Goal: Information Seeking & Learning: Understand process/instructions

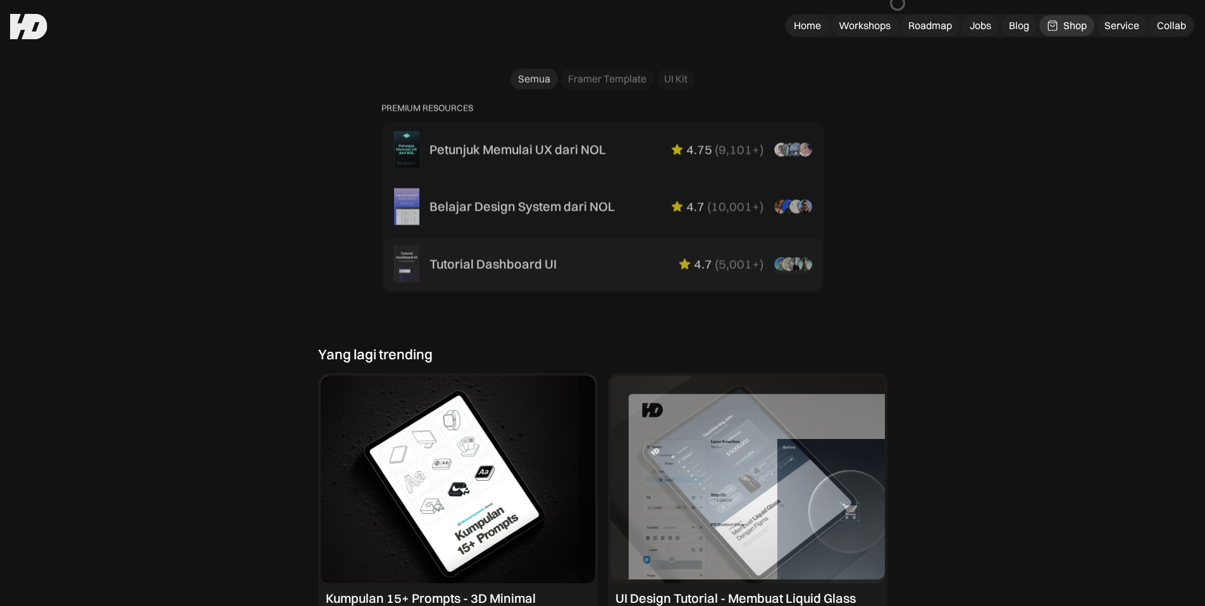
scroll to position [839, 0]
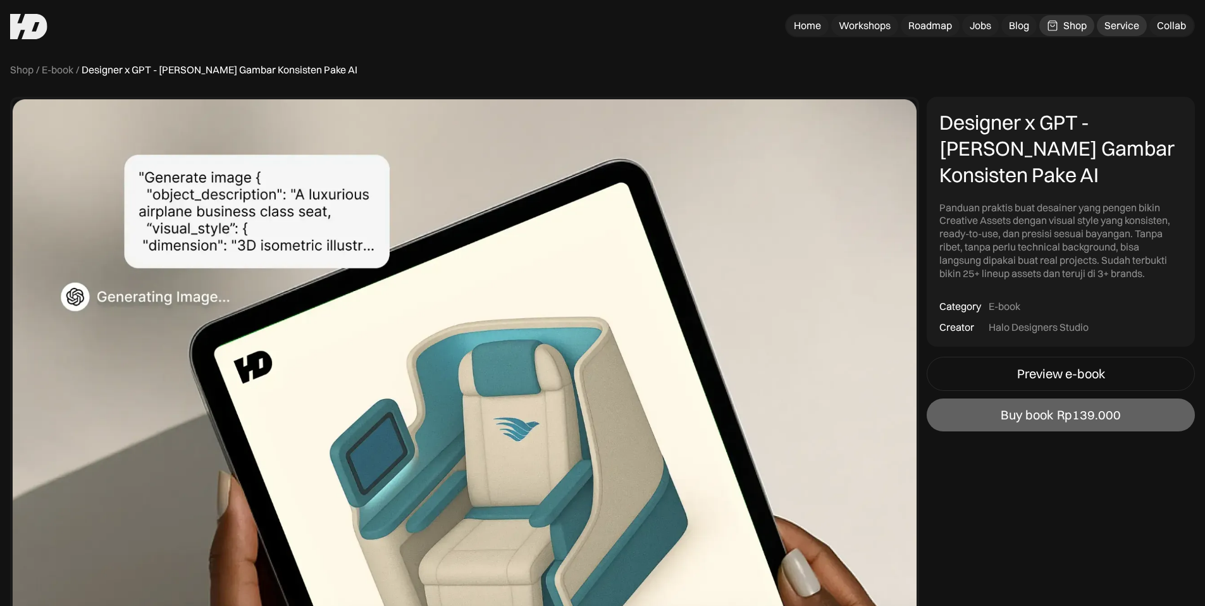
click at [1123, 24] on div "Service" at bounding box center [1121, 25] width 35 height 13
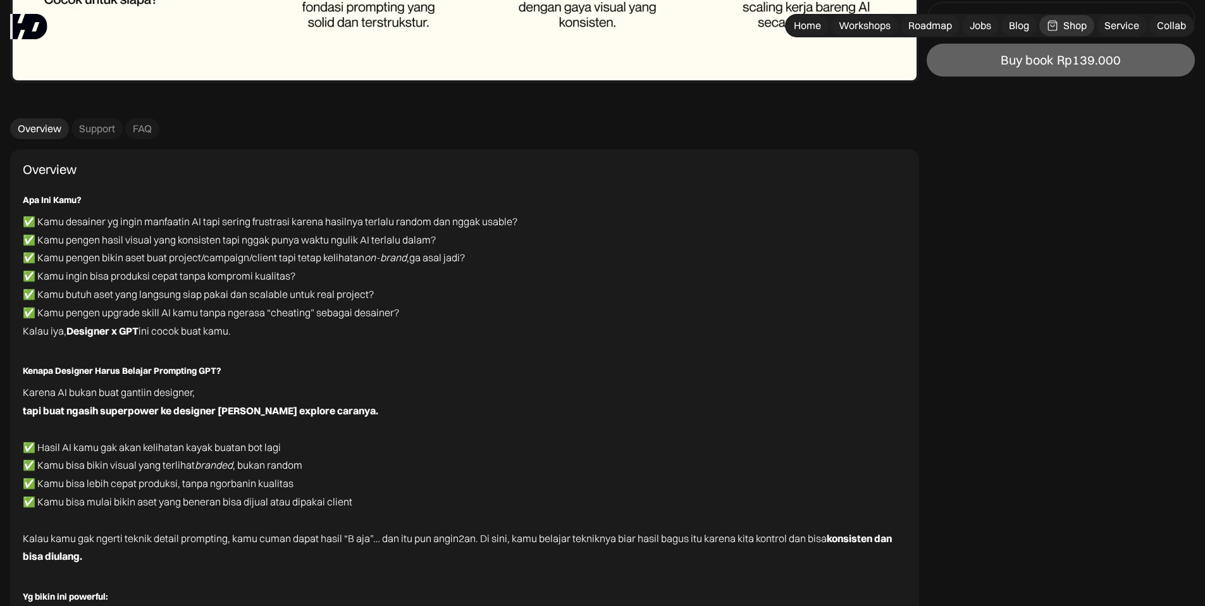
scroll to position [7620, 0]
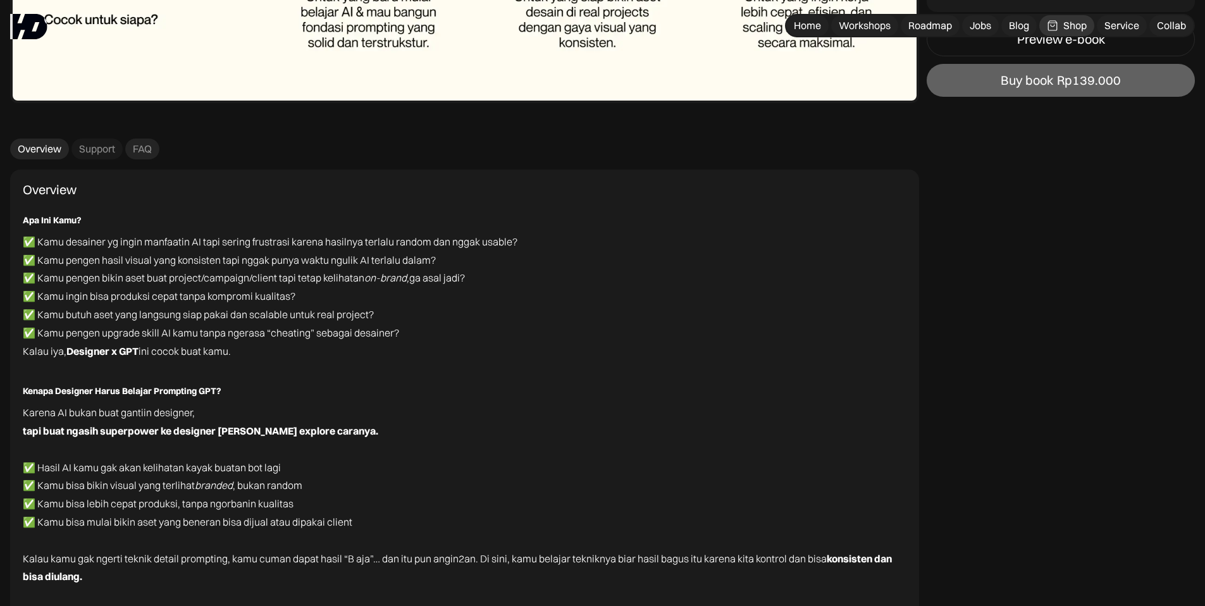
click at [135, 139] on link "FAQ" at bounding box center [142, 148] width 34 height 21
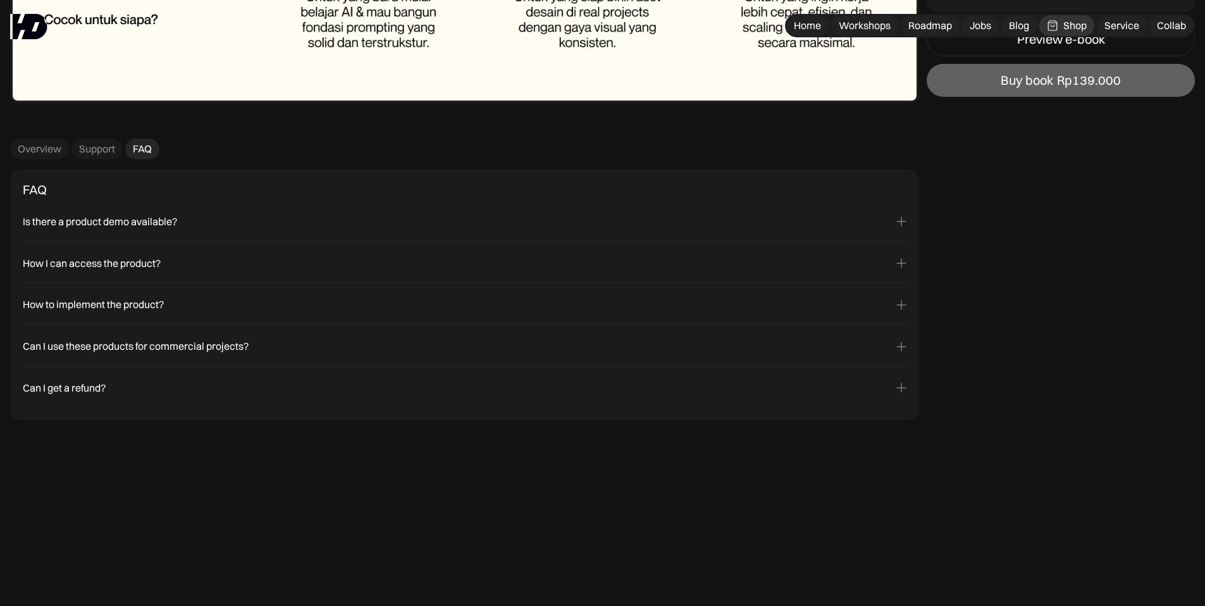
click at [266, 219] on div "Is there a product demo available?" at bounding box center [464, 221] width 883 height 13
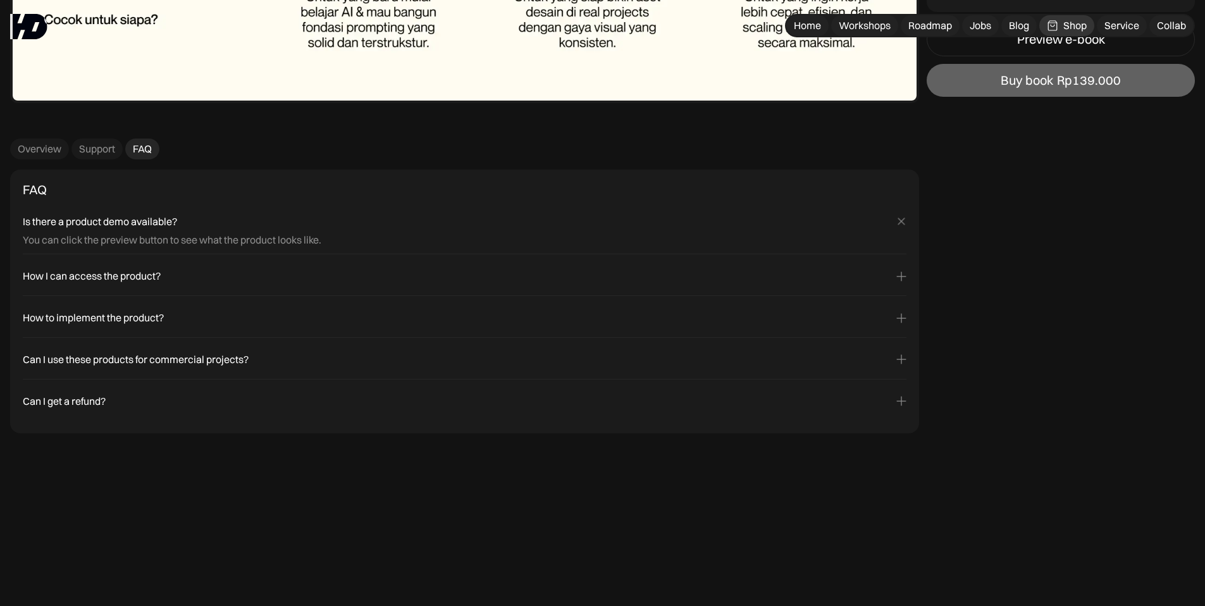
click at [212, 366] on div "Yes! Most of our products come with a license that allows personal and commerci…" at bounding box center [464, 368] width 883 height 5
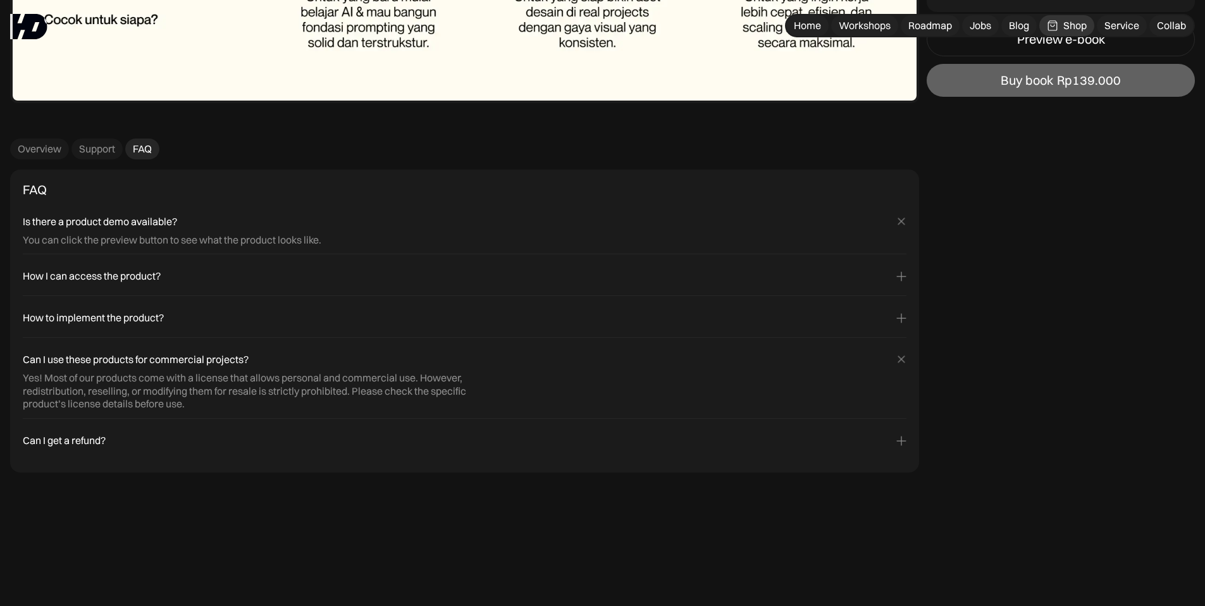
click at [31, 383] on div "Yes! Most of our products come with a license that allows personal and commerci…" at bounding box center [250, 390] width 455 height 39
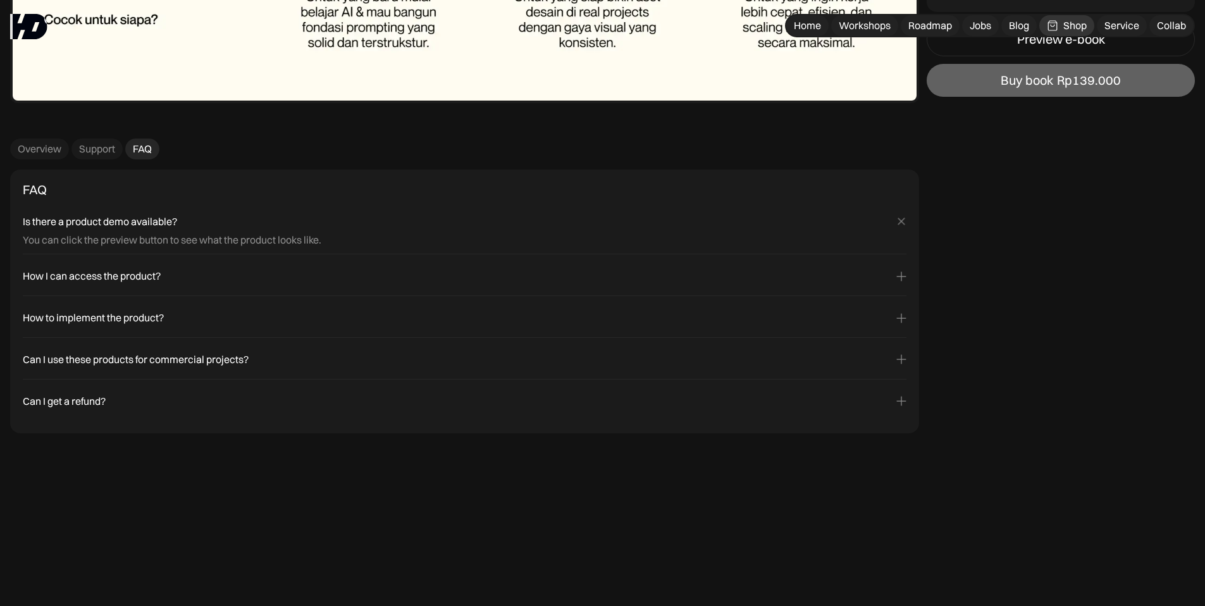
click at [31, 383] on div "Is there a product demo available? You can click the preview button to see what…" at bounding box center [464, 313] width 883 height 213
click at [47, 367] on div "Yes! Most of our products come with a license that allows personal and commerci…" at bounding box center [464, 368] width 883 height 5
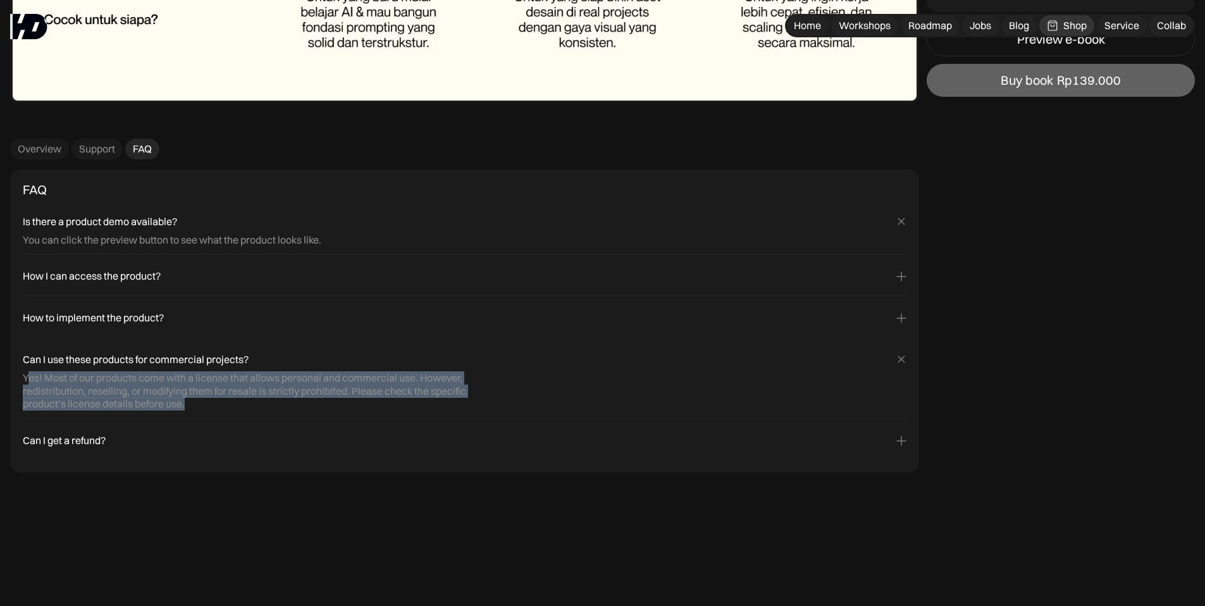
drag, startPoint x: 192, startPoint y: 403, endPoint x: 30, endPoint y: 374, distance: 165.2
click at [30, 374] on div "Yes! Most of our products come with a license that allows personal and commerci…" at bounding box center [250, 390] width 455 height 39
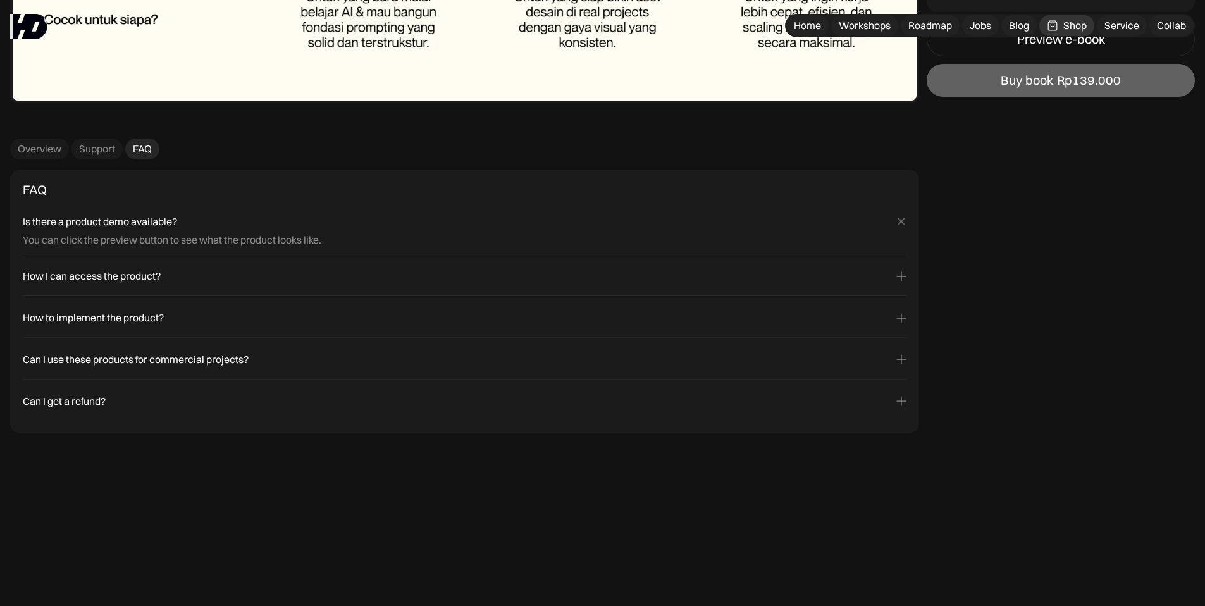
click at [148, 366] on div "Yes! Most of our products come with a license that allows personal and commerci…" at bounding box center [464, 368] width 883 height 5
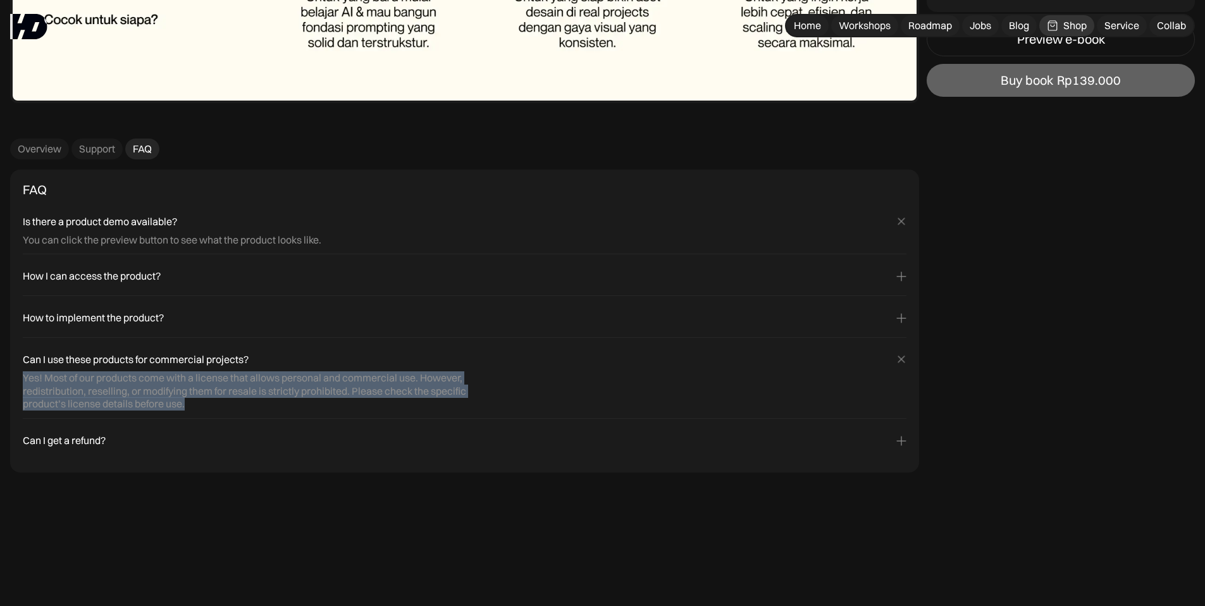
drag, startPoint x: 216, startPoint y: 405, endPoint x: 20, endPoint y: 384, distance: 196.5
click at [20, 384] on div "FAQ Is there a product demo available? You can click the preview button to see …" at bounding box center [464, 320] width 909 height 303
copy div "Yes! Most of our products come with a license that allows personal and commerci…"
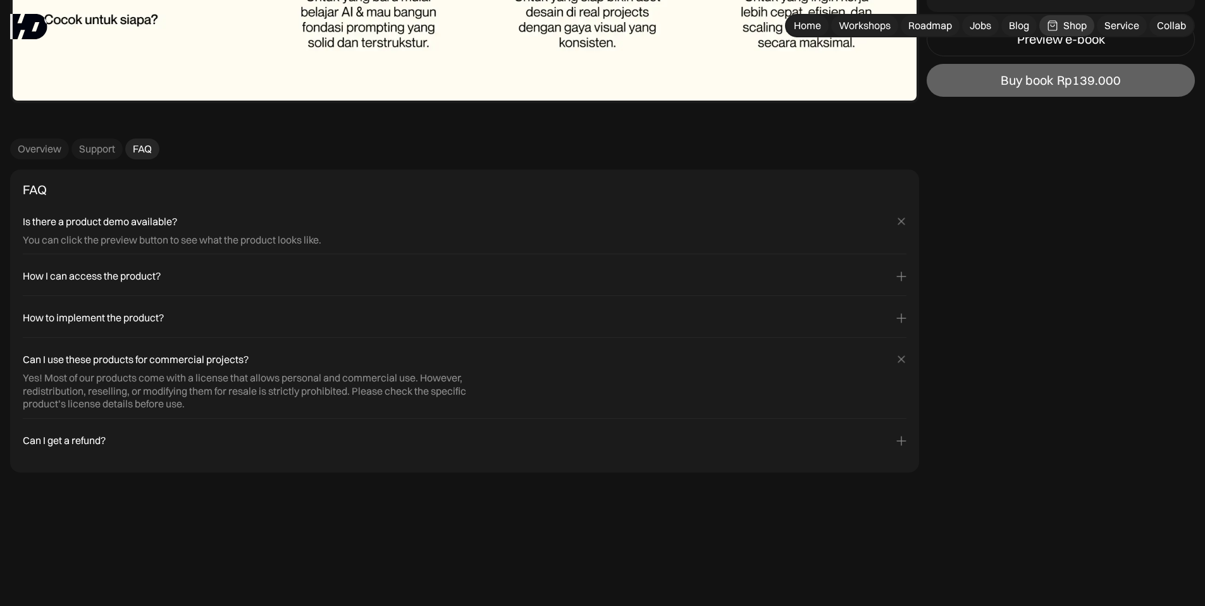
click at [902, 359] on icon at bounding box center [901, 359] width 15 height 15
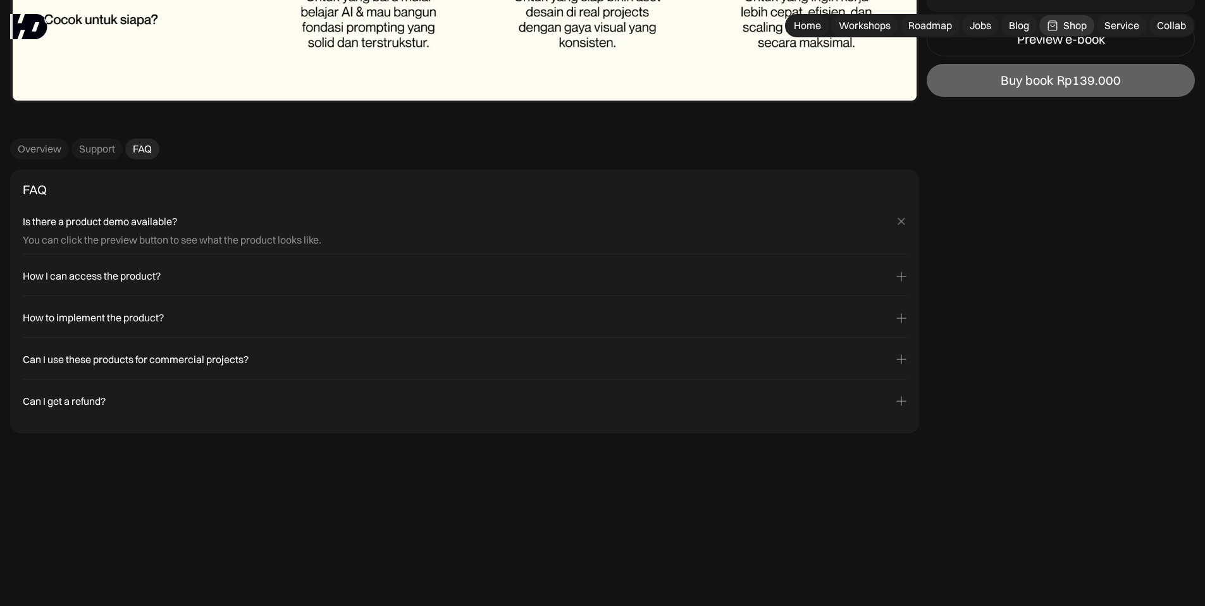
click at [991, 335] on div "Features Animation / Effects Components offer reusability across pages, with ch…" at bounding box center [1060, 278] width 268 height 310
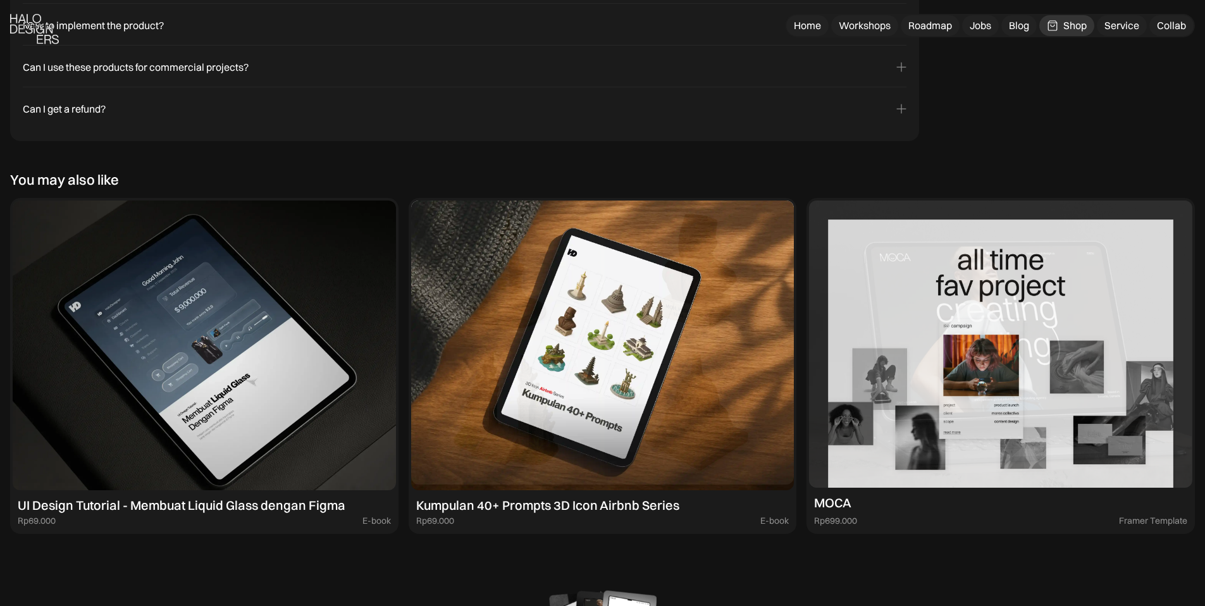
scroll to position [7650, 0]
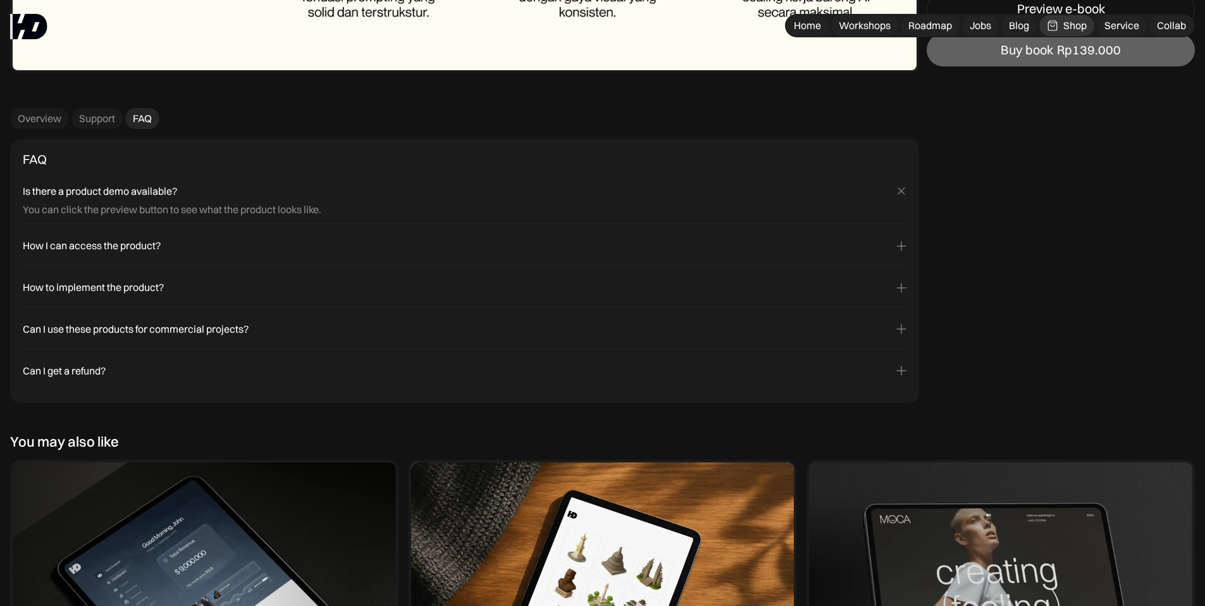
click at [197, 328] on div "Can I use these products for commercial projects?" at bounding box center [136, 329] width 226 height 13
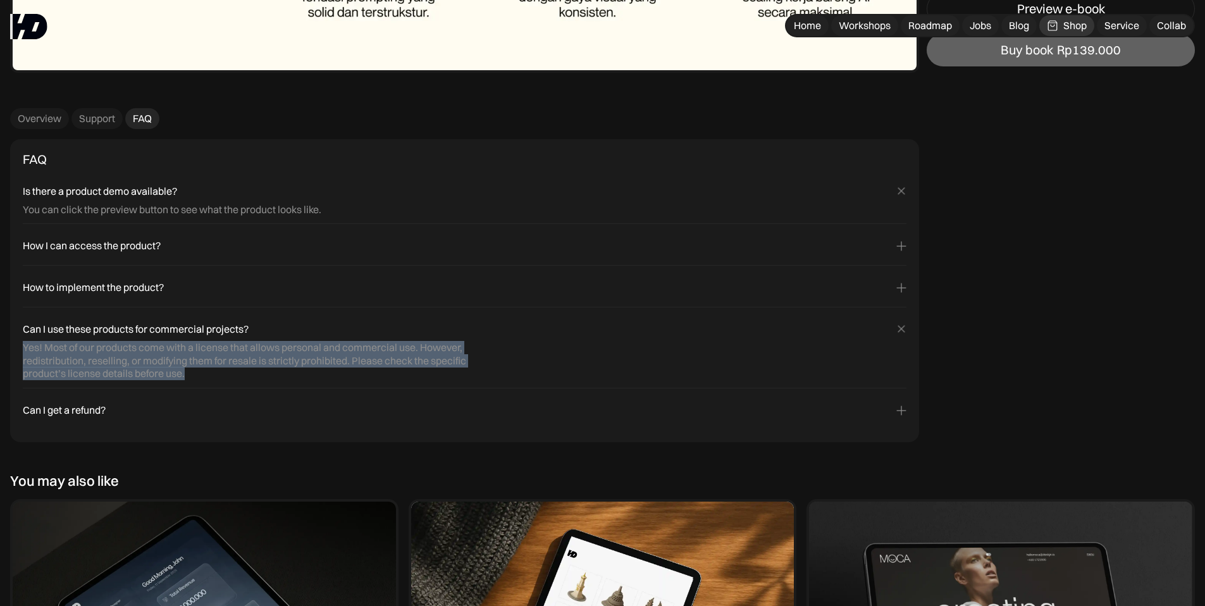
drag, startPoint x: 195, startPoint y: 374, endPoint x: 23, endPoint y: 350, distance: 173.1
click at [23, 350] on div "Yes! Most of our products come with a license that allows personal and commerci…" at bounding box center [250, 360] width 455 height 39
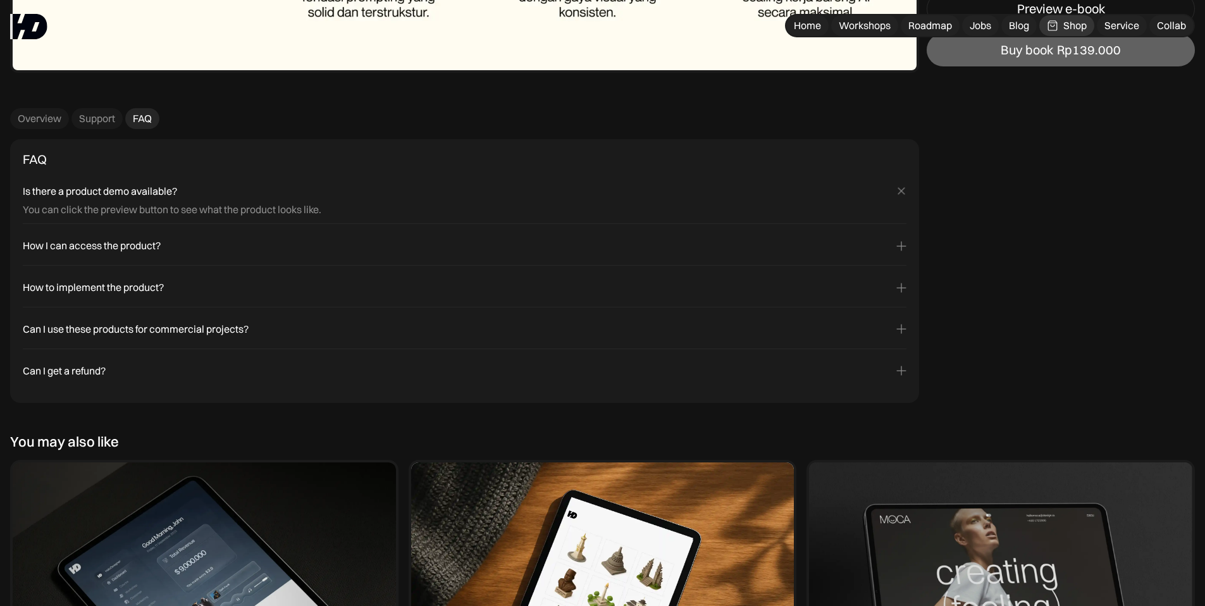
click at [109, 338] on div "Yes! Most of our products come with a license that allows personal and commerci…" at bounding box center [464, 338] width 883 height 5
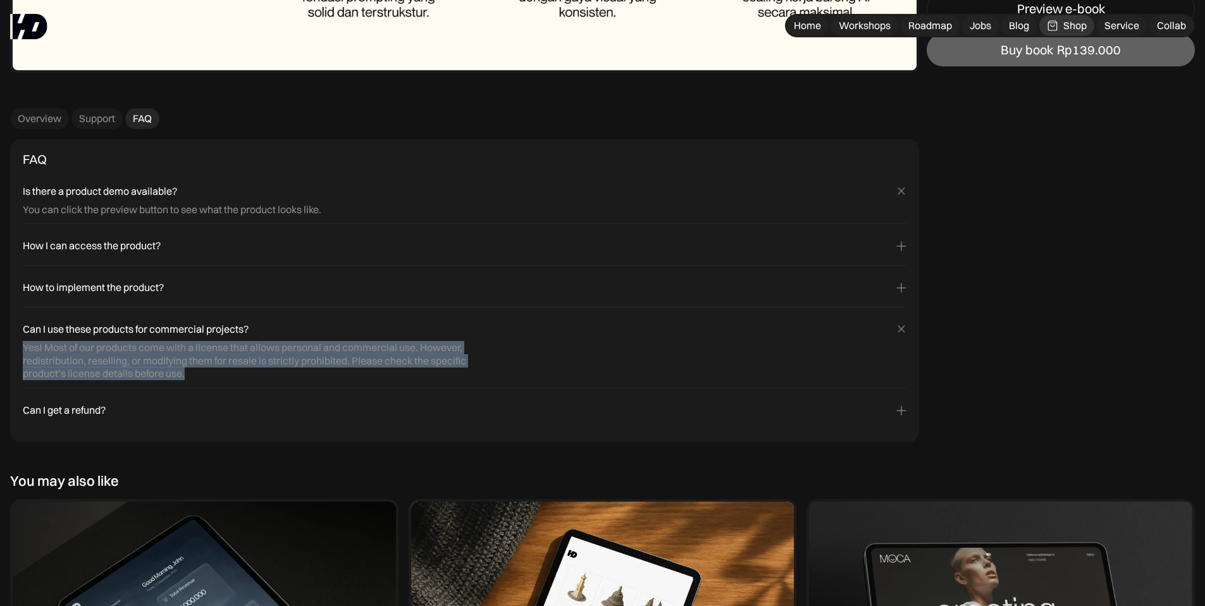
drag, startPoint x: 22, startPoint y: 350, endPoint x: 192, endPoint y: 381, distance: 172.9
click at [192, 381] on div "Can I use these products for commercial projects? Yes! Most of our products com…" at bounding box center [464, 351] width 883 height 73
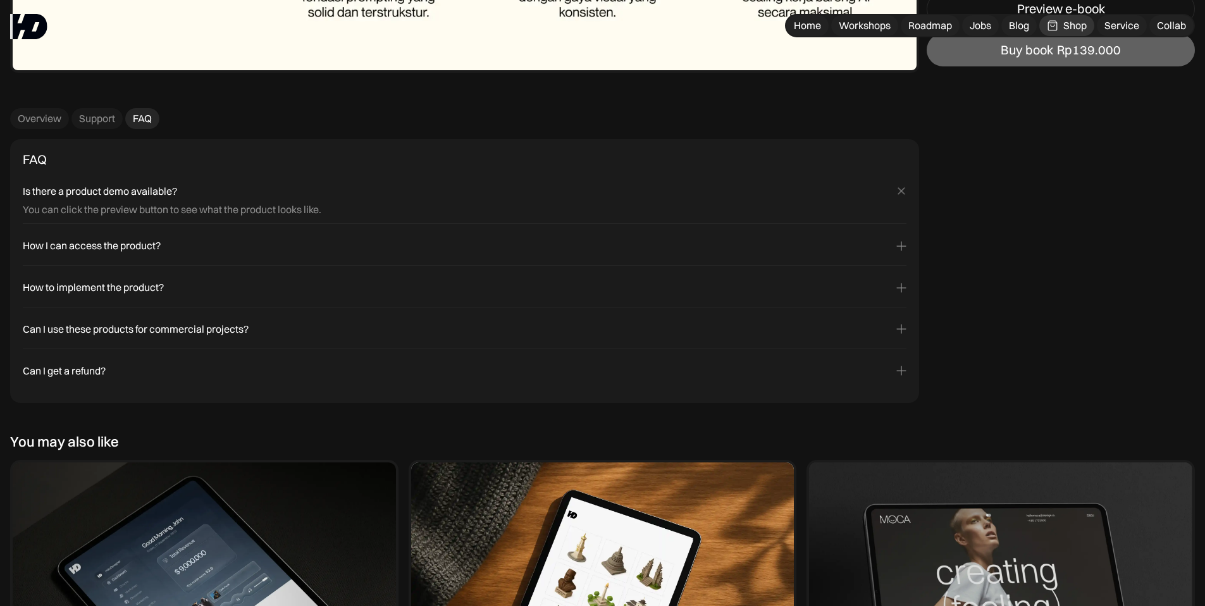
click at [169, 340] on div "Can I use these products for commercial projects? Yes! Most of our products com…" at bounding box center [464, 332] width 883 height 34
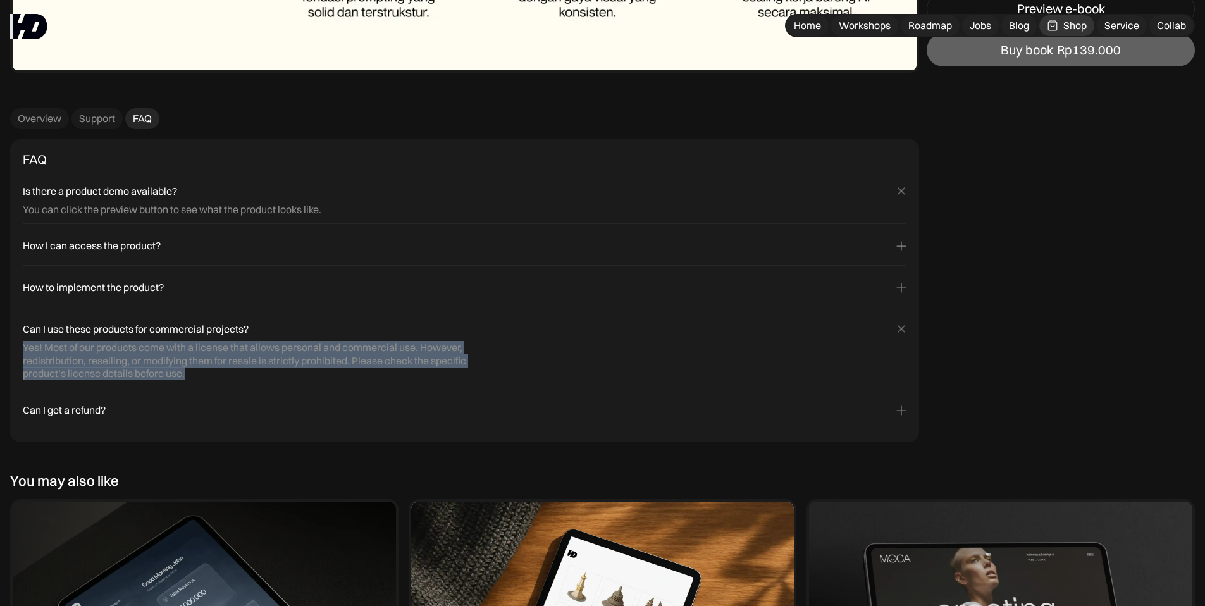
drag, startPoint x: 22, startPoint y: 350, endPoint x: 218, endPoint y: 388, distance: 200.3
click at [218, 388] on div "FAQ Is there a product demo available? You can click the preview button to see …" at bounding box center [464, 290] width 909 height 303
copy div "Yes! Most of our products come with a license that allows personal and commerci…"
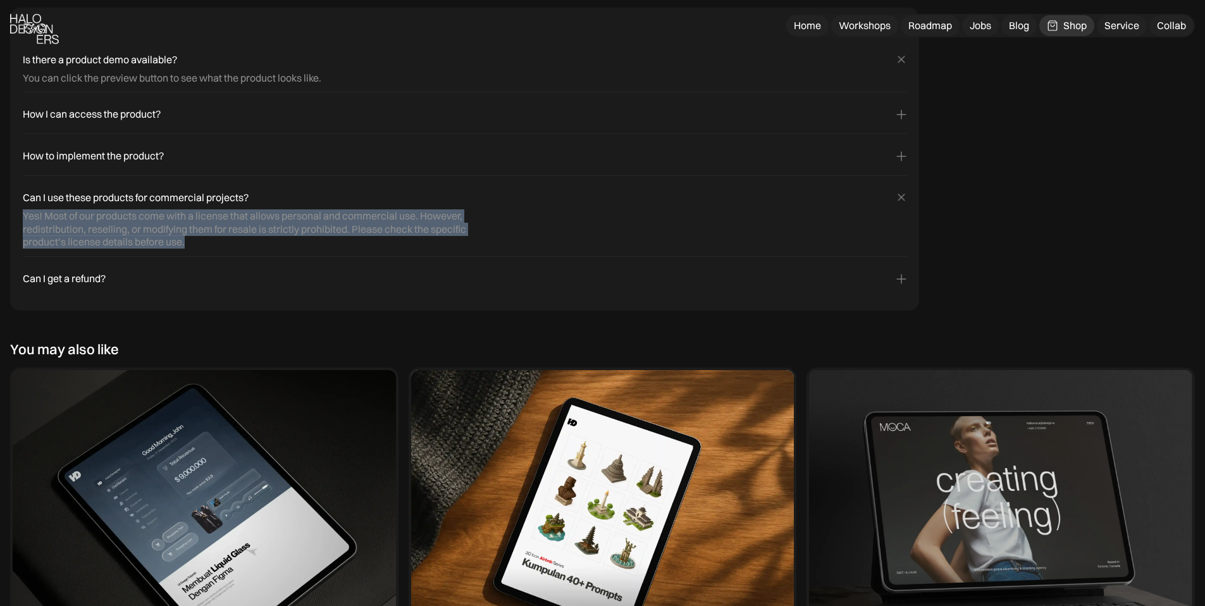
scroll to position [8432, 0]
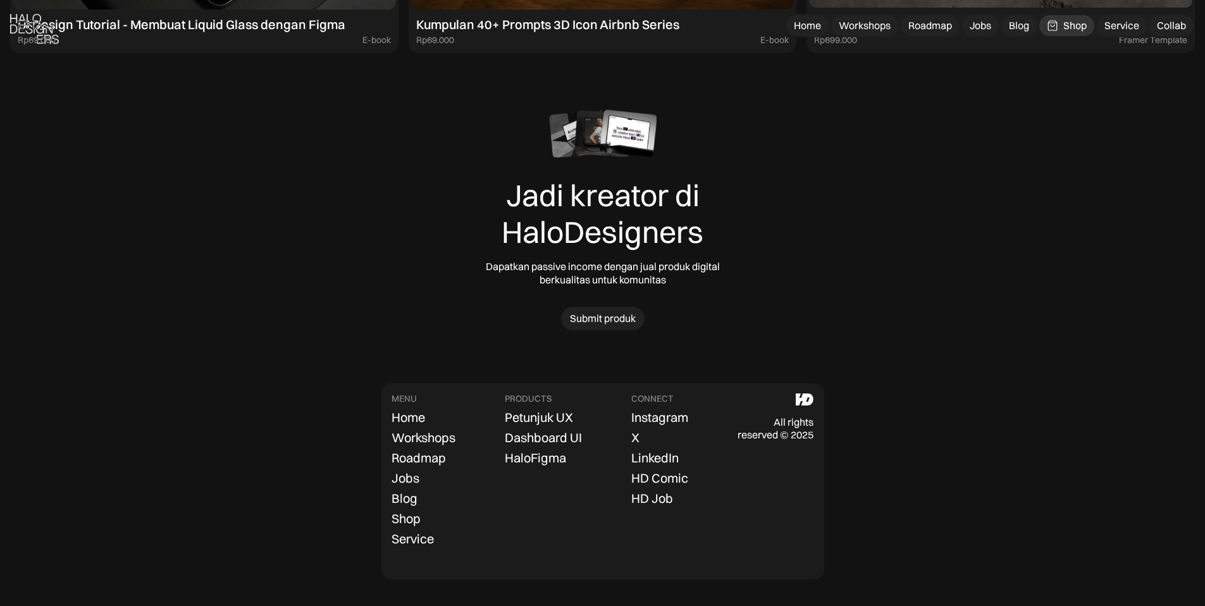
click at [788, 431] on div "All rights reserved © 2025" at bounding box center [775, 428] width 76 height 27
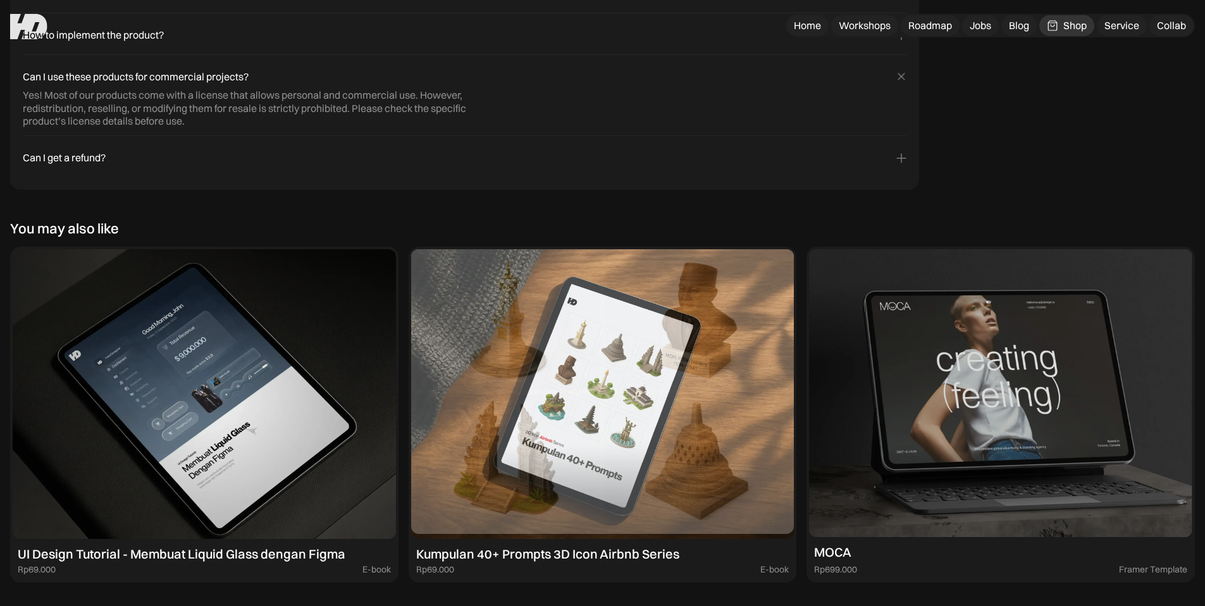
scroll to position [7826, 0]
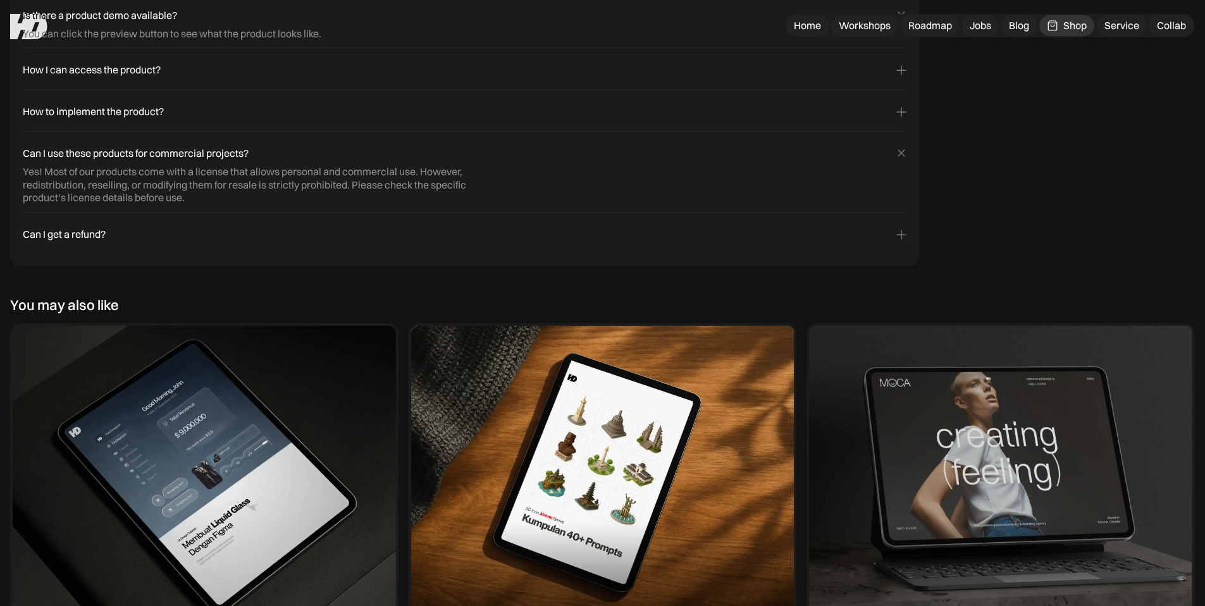
click at [281, 152] on div "Can I use these products for commercial projects?" at bounding box center [464, 153] width 883 height 13
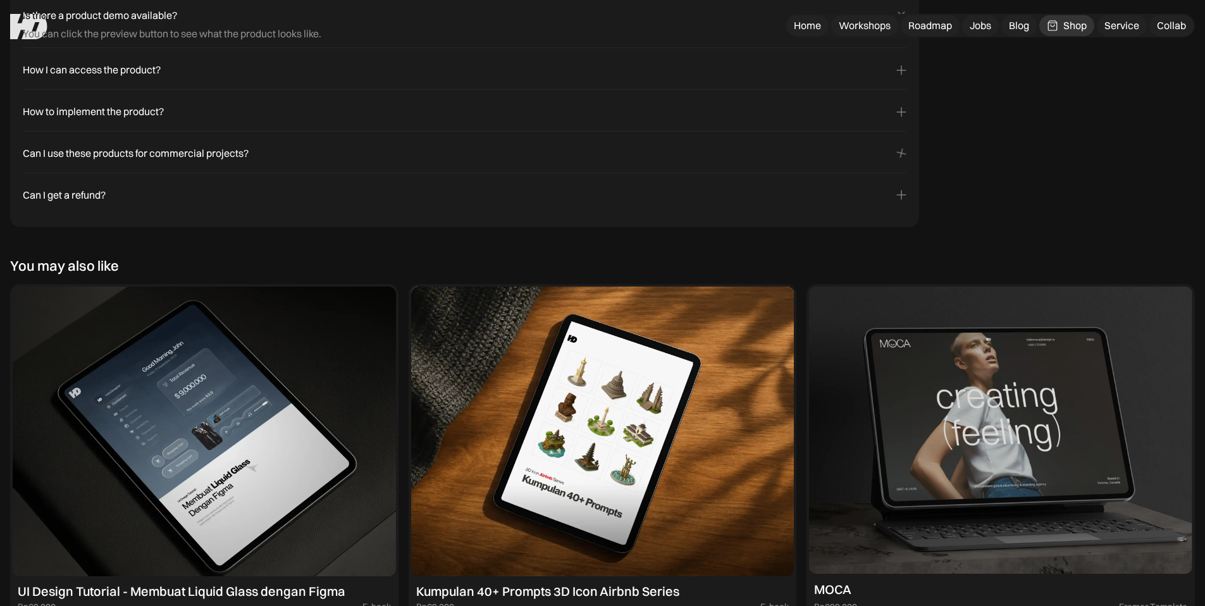
click at [281, 152] on div "Can I use these products for commercial projects?" at bounding box center [464, 153] width 883 height 13
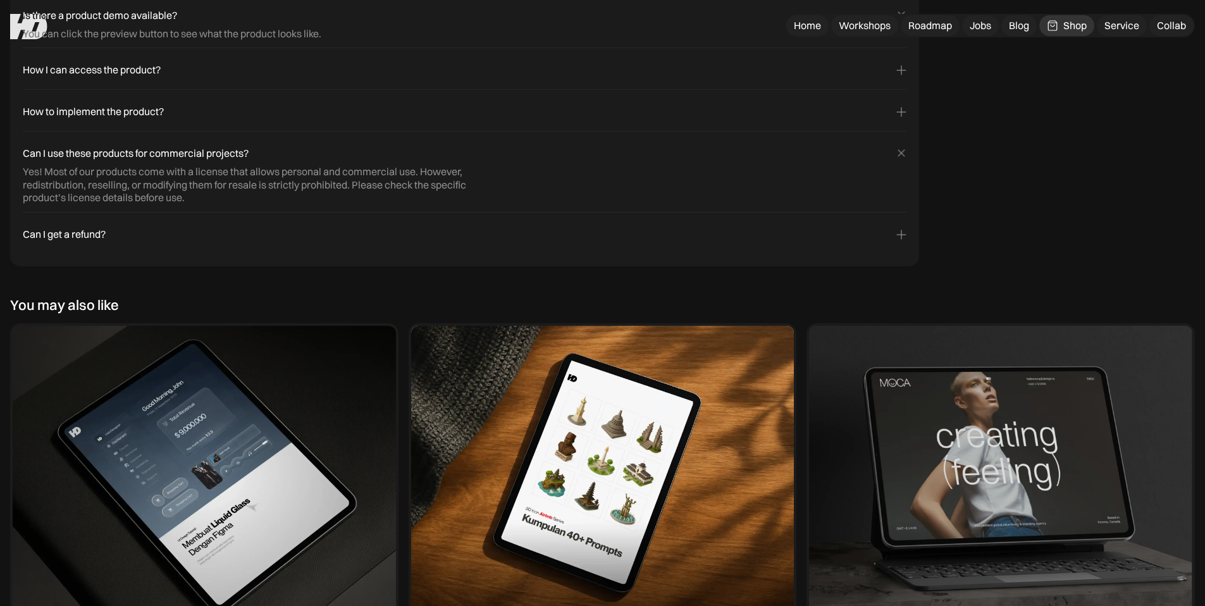
click at [73, 185] on div "Yes! Most of our products come with a license that allows personal and commerci…" at bounding box center [250, 184] width 455 height 39
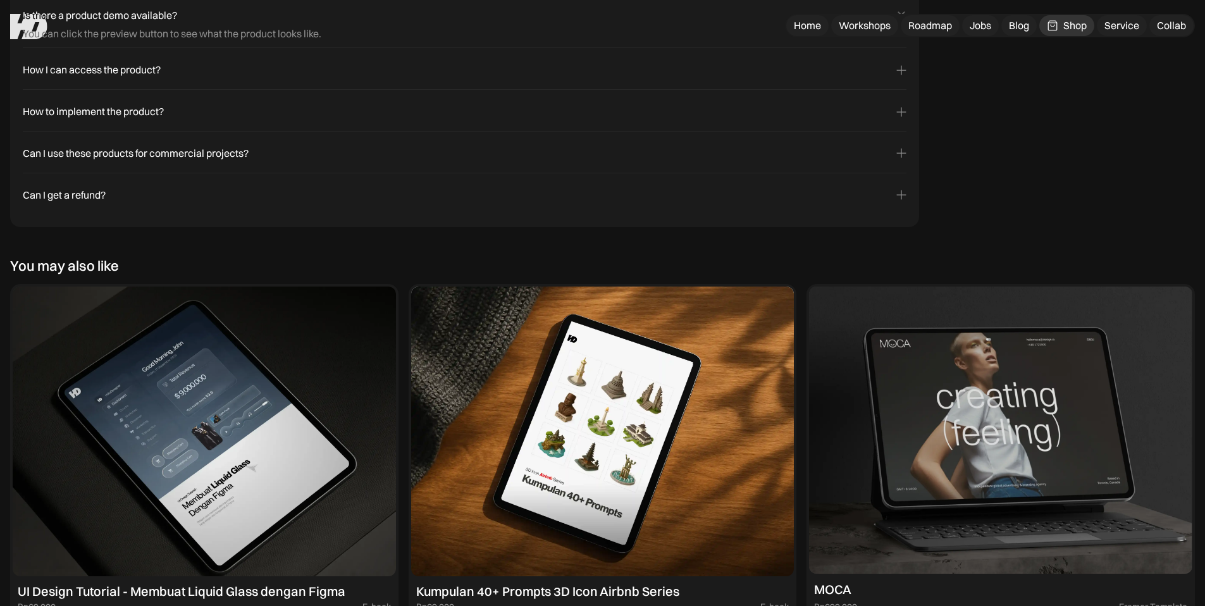
click at [87, 154] on div "Can I use these products for commercial projects?" at bounding box center [136, 153] width 226 height 13
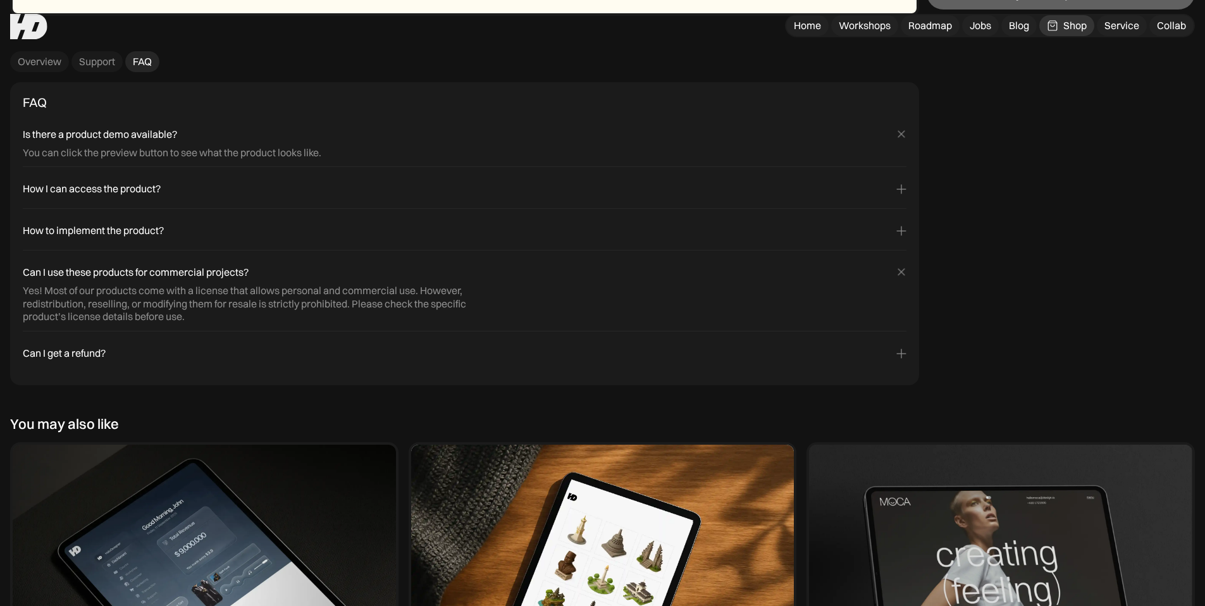
scroll to position [7706, 0]
click at [905, 269] on icon at bounding box center [901, 273] width 15 height 15
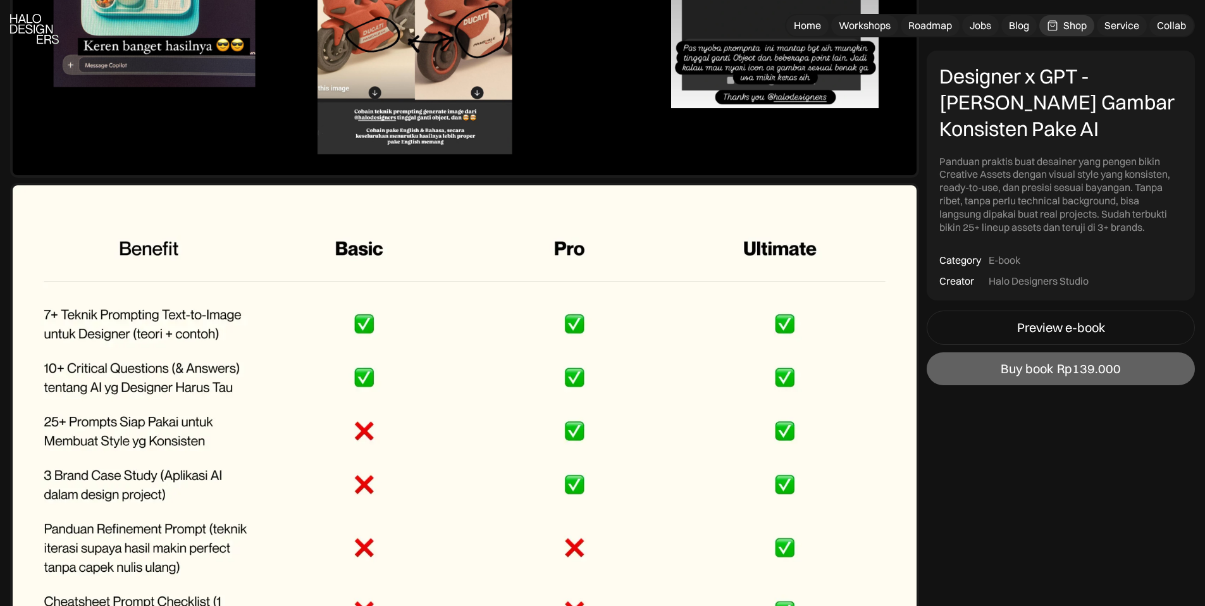
scroll to position [7053, 0]
